Goal: Information Seeking & Learning: Learn about a topic

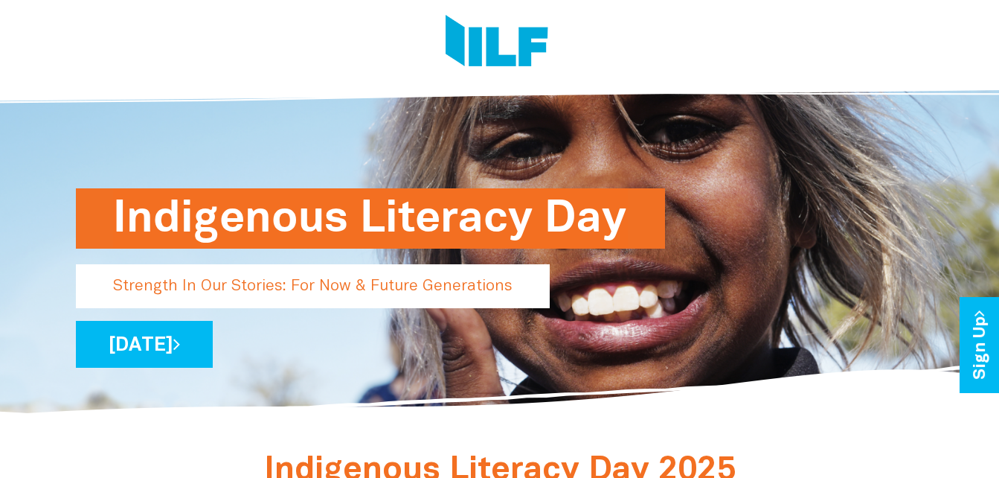
scroll to position [39, 0]
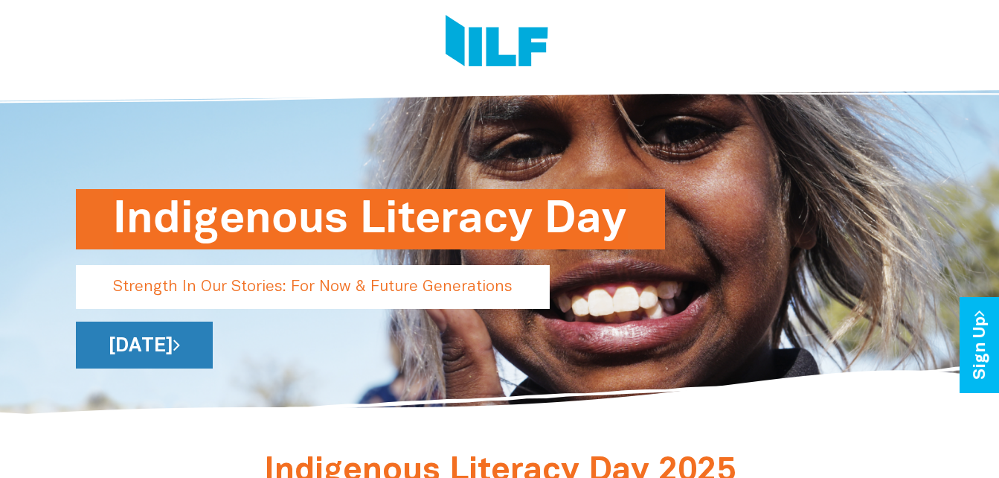
click at [213, 353] on link "[DATE]" at bounding box center [144, 344] width 137 height 47
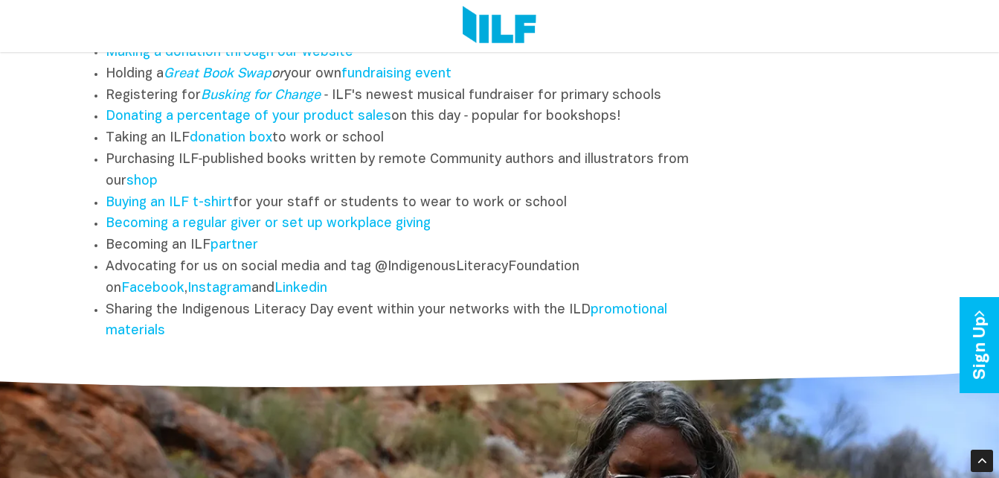
scroll to position [1919, 0]
drag, startPoint x: 147, startPoint y: 314, endPoint x: 661, endPoint y: 144, distance: 542.1
click at [661, 144] on ul "Making a donation through our website Holding a Great Book Swap or your own fun…" at bounding box center [391, 192] width 631 height 300
drag, startPoint x: 661, startPoint y: 144, endPoint x: 735, endPoint y: 181, distance: 82.2
click at [735, 181] on div "Other Ways to Engage If you are a school, bookseller, publisher, library, busin…" at bounding box center [500, 130] width 871 height 438
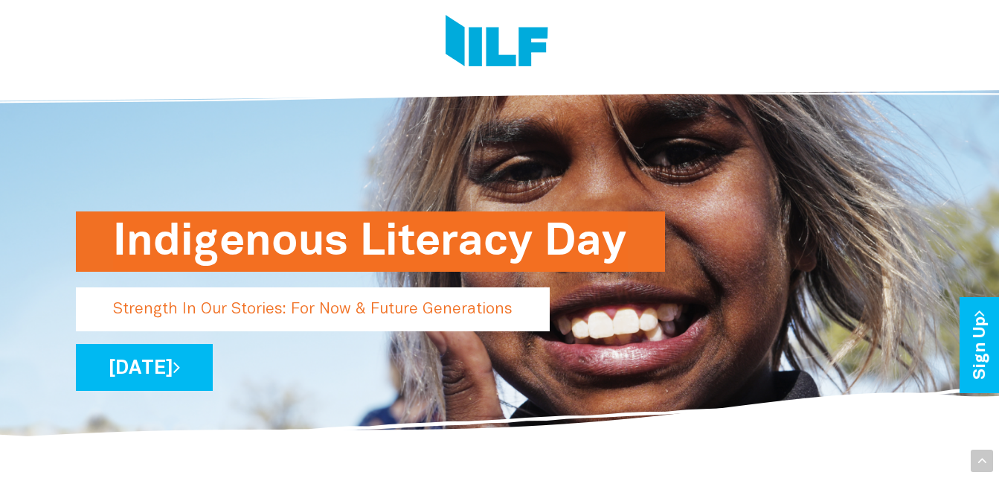
scroll to position [0, 0]
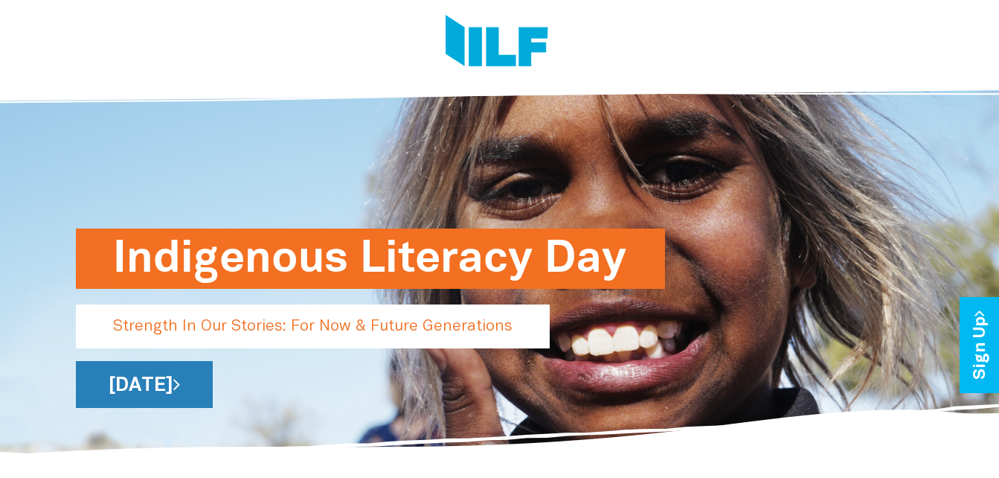
click at [213, 376] on link "[DATE]" at bounding box center [144, 384] width 137 height 47
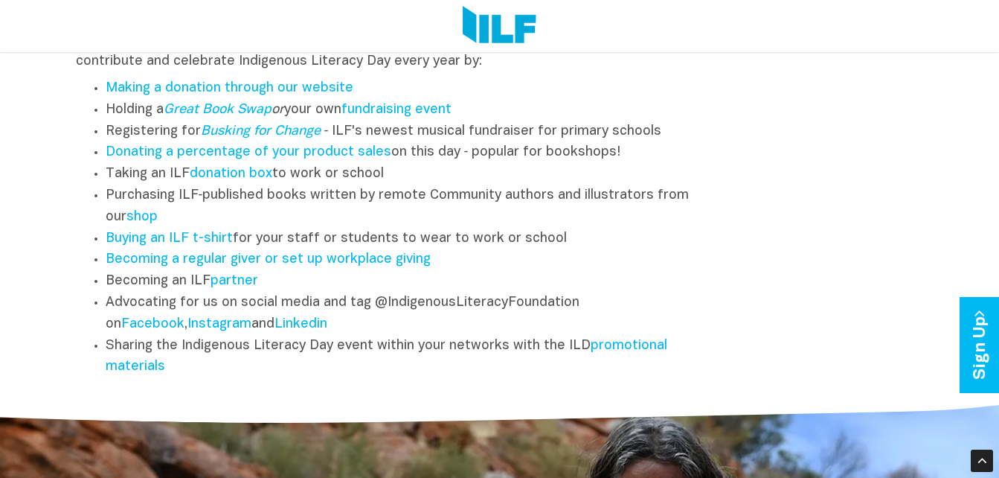
scroll to position [1882, 0]
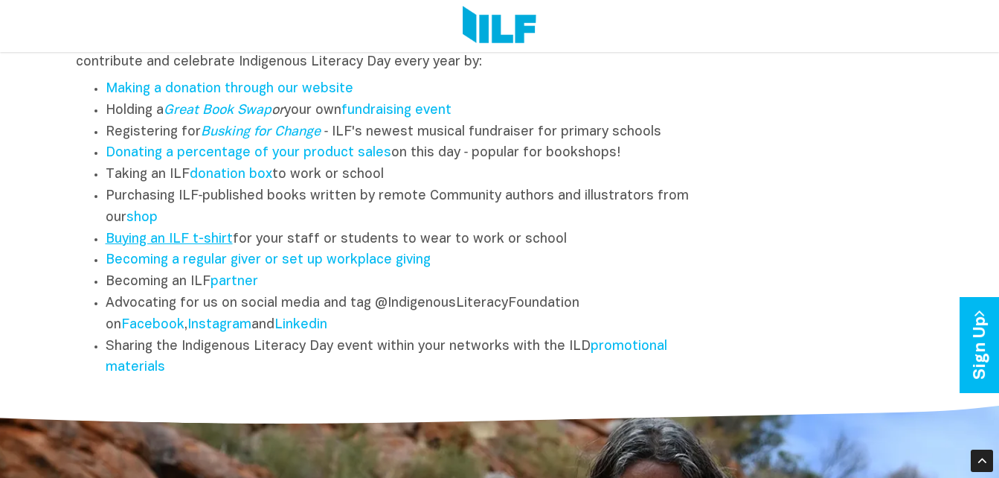
click at [196, 243] on link "Buying an ILF t-shirt" at bounding box center [169, 239] width 127 height 13
